Goal: Task Accomplishment & Management: Use online tool/utility

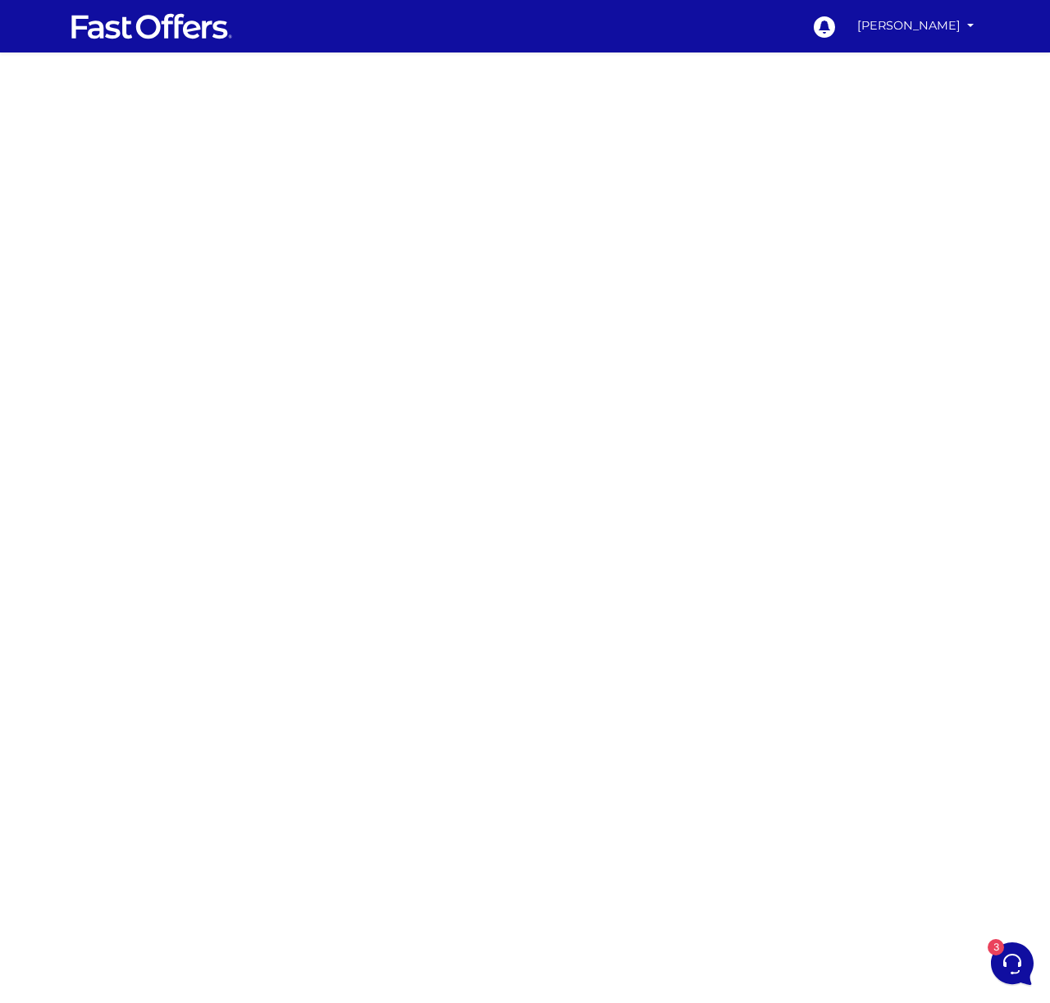
click at [270, 177] on div at bounding box center [525, 462] width 1050 height 820
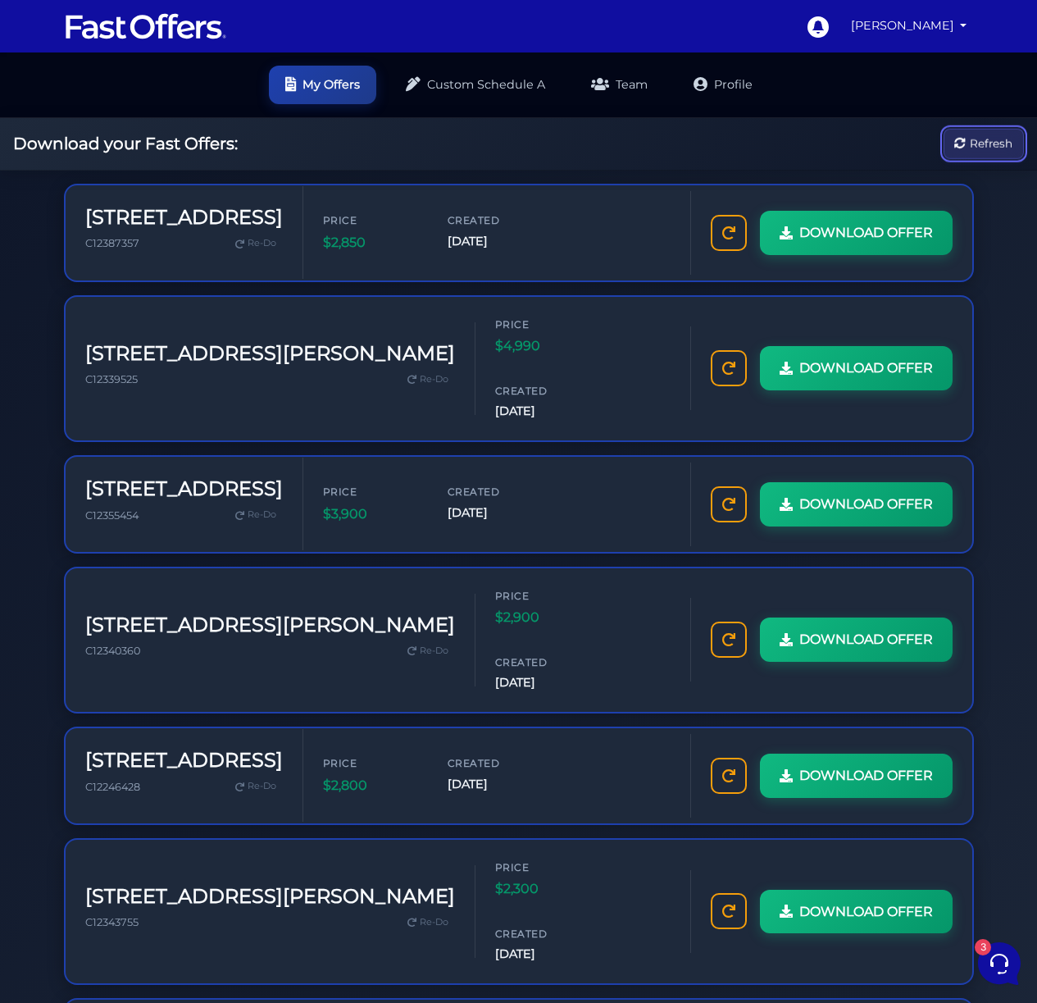
click at [984, 146] on span "Refresh" at bounding box center [991, 143] width 43 height 18
click at [969, 132] on button "Refresh" at bounding box center [984, 144] width 80 height 30
